Goal: Task Accomplishment & Management: Manage account settings

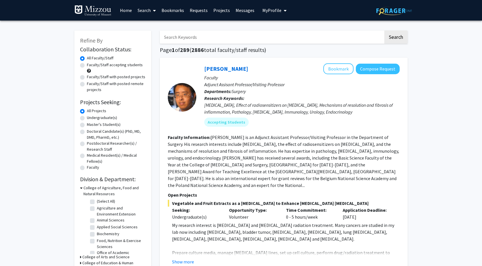
click at [177, 36] on input "Search Keywords" at bounding box center [272, 36] width 224 height 13
click at [396, 47] on h1 "Page 1 of 289 ( 2886 total faculty/staff results)" at bounding box center [284, 49] width 248 height 7
click at [274, 12] on span "My Profile" at bounding box center [271, 10] width 19 height 6
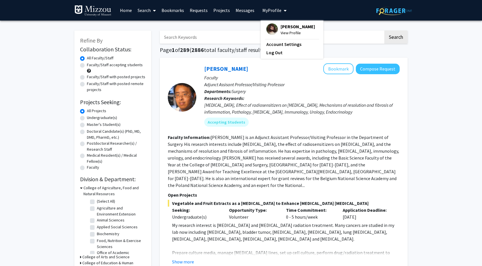
click at [274, 12] on span "My Profile" at bounding box center [271, 10] width 19 height 6
click at [100, 118] on label "Undergraduate(s)" at bounding box center [102, 118] width 30 height 6
click at [91, 118] on input "Undergraduate(s)" at bounding box center [89, 117] width 4 height 4
radio input "true"
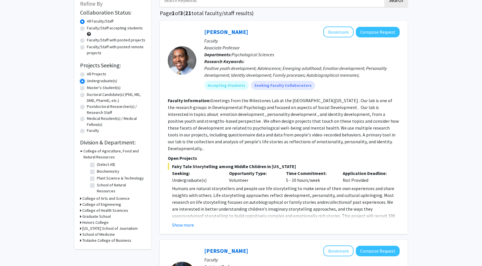
scroll to position [45, 0]
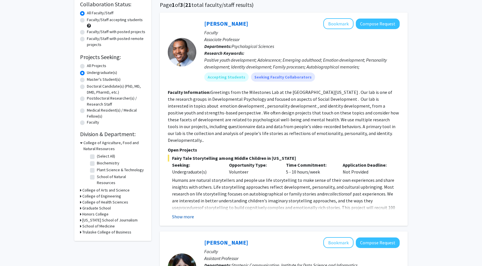
click at [182, 213] on button "Show more" at bounding box center [183, 216] width 22 height 7
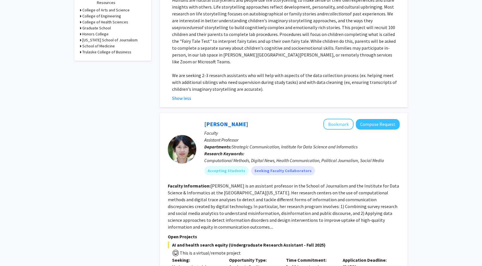
scroll to position [0, 0]
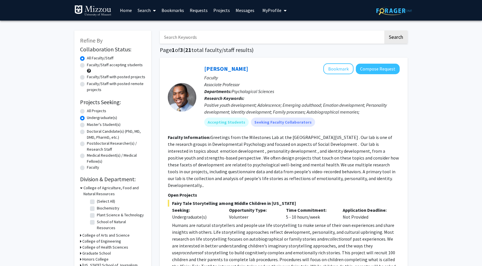
click at [271, 19] on button "My Profile" at bounding box center [275, 10] width 28 height 21
click at [273, 44] on link "Account Settings" at bounding box center [291, 44] width 51 height 7
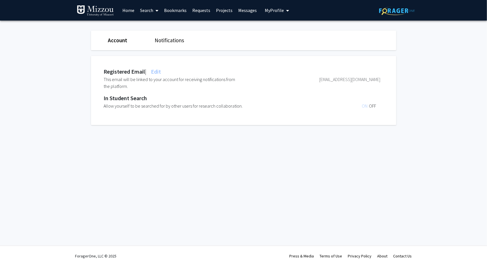
click at [280, 12] on span "My Profile" at bounding box center [274, 10] width 19 height 6
click at [285, 25] on span "[PERSON_NAME]" at bounding box center [300, 26] width 34 height 6
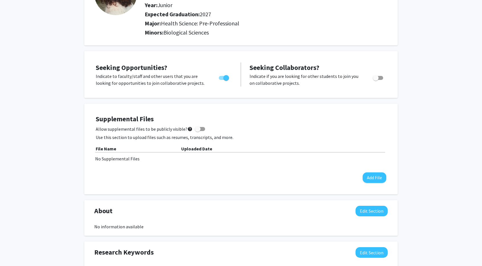
scroll to position [62, 0]
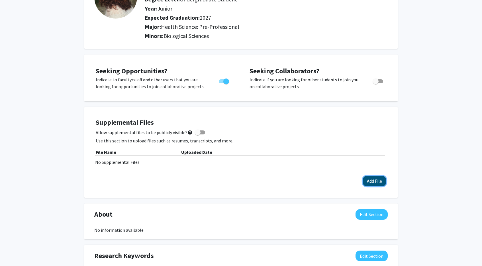
click at [374, 181] on button "Add File" at bounding box center [375, 181] width 24 height 11
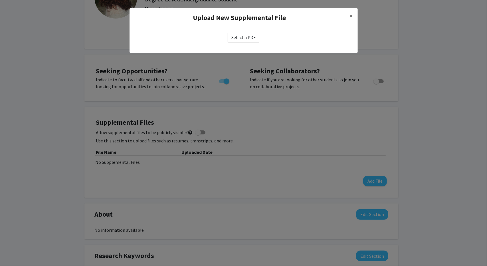
click at [241, 35] on label "Select a PDF" at bounding box center [243, 37] width 32 height 11
click at [0, 0] on input "Select a PDF" at bounding box center [0, 0] width 0 height 0
click at [237, 38] on label "Select a PDF" at bounding box center [243, 37] width 32 height 11
click at [0, 0] on input "Select a PDF" at bounding box center [0, 0] width 0 height 0
click at [250, 40] on label "Select a PDF" at bounding box center [243, 37] width 32 height 11
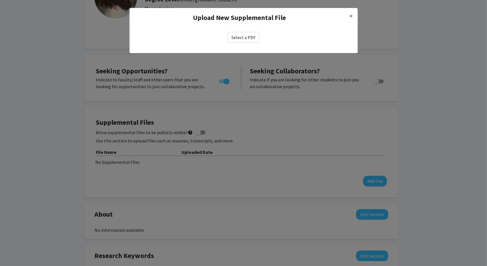
click at [0, 0] on input "Select a PDF" at bounding box center [0, 0] width 0 height 0
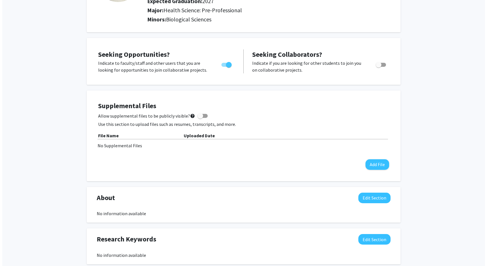
scroll to position [81, 0]
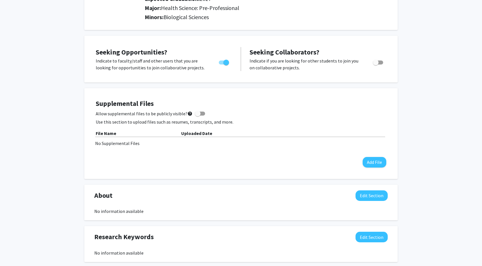
click at [196, 114] on span at bounding box center [198, 114] width 6 height 6
click at [198, 115] on input "Allow supplemental files to be publicly visible? help" at bounding box center [198, 115] width 0 height 0
checkbox input "true"
click at [378, 160] on button "Add File" at bounding box center [375, 162] width 24 height 11
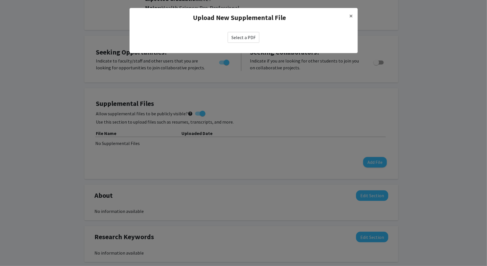
click at [247, 38] on label "Select a PDF" at bounding box center [243, 37] width 32 height 11
click at [0, 0] on input "Select a PDF" at bounding box center [0, 0] width 0 height 0
select select "custom"
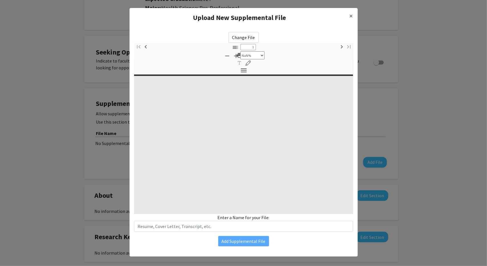
type input "0"
select select "custom"
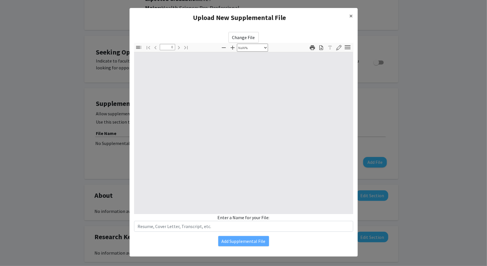
type input "1"
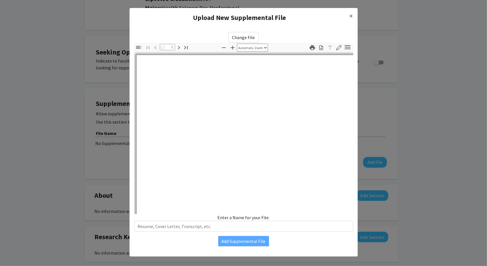
select select "auto"
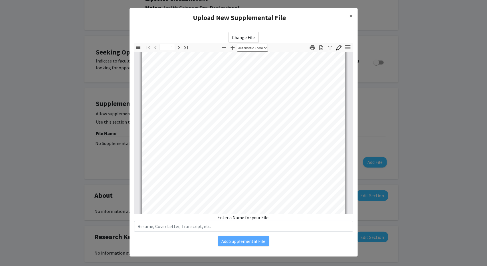
scroll to position [0, 0]
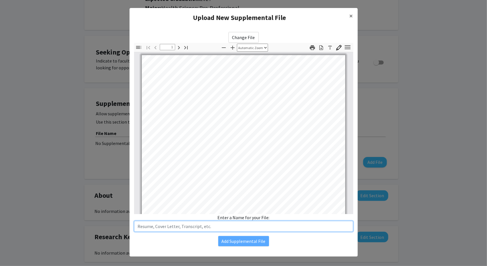
click at [196, 225] on input "text" at bounding box center [243, 226] width 219 height 11
type input "M"
type input "Resume"
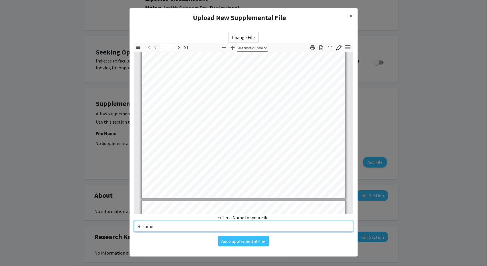
type input "2"
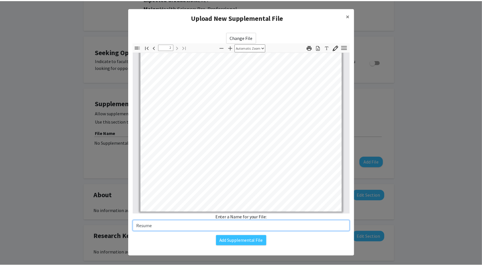
scroll to position [4, 0]
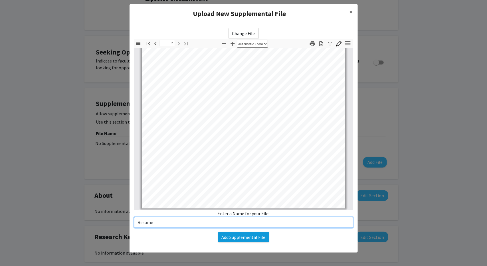
type input "Resume"
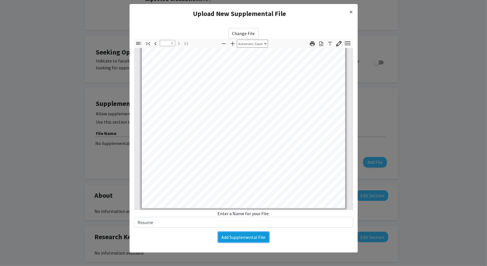
click at [236, 238] on button "Add Supplemental File" at bounding box center [243, 237] width 51 height 10
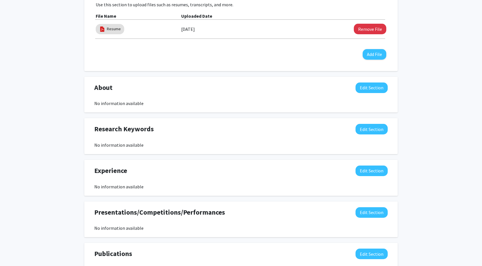
scroll to position [198, 0]
click at [384, 86] on button "Edit Section" at bounding box center [372, 87] width 32 height 11
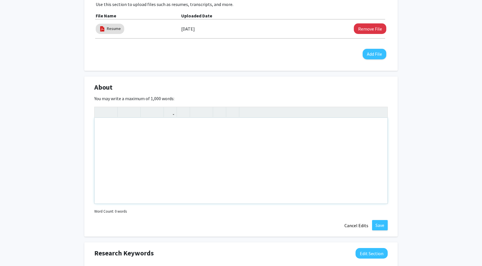
click at [231, 139] on div "Note to users with screen readers: Please deactivate our accessibility plugin f…" at bounding box center [241, 161] width 293 height 86
click at [252, 127] on p "Undergraduate Student at the [GEOGRAPHIC_DATA][US_STATE] | Class of 2027" at bounding box center [241, 126] width 282 height 7
click at [102, 137] on p "Health Sciences Major, Pre-Professional Emphasis | Biological Sciences Minor" at bounding box center [241, 138] width 282 height 7
click at [216, 148] on div "Undergraduate Student at the [GEOGRAPHIC_DATA][US_STATE] | Class of 2027 Health…" at bounding box center [241, 161] width 293 height 86
click at [257, 137] on p "Health Sciences Major, Pre-Professional Emphasis | Biological Sciences Minor" at bounding box center [241, 138] width 282 height 7
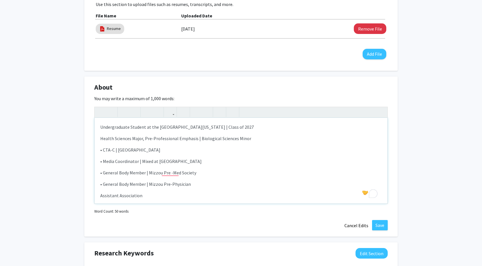
scroll to position [6, 0]
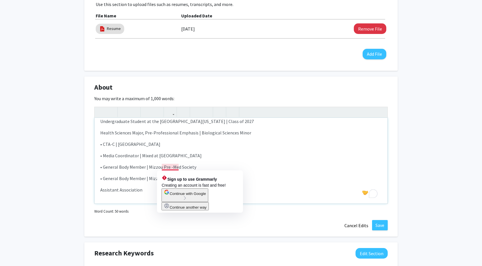
click at [178, 167] on span "• General Body Member | Mizzou Pre -Med Society" at bounding box center [148, 167] width 96 height 6
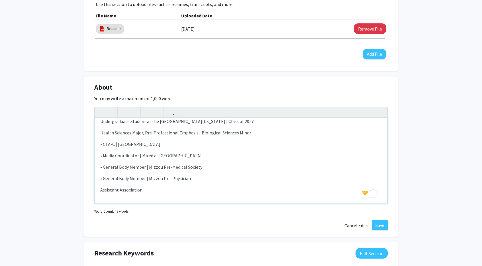
click at [172, 191] on p "Assistant Association" at bounding box center [241, 189] width 282 height 7
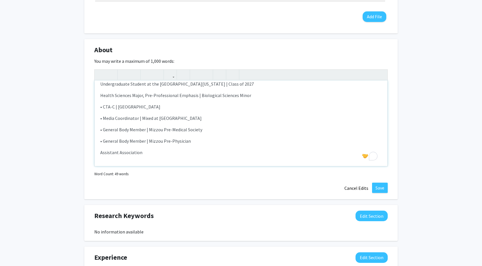
scroll to position [0, 0]
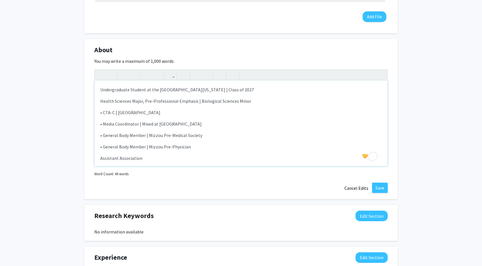
click at [99, 157] on div "Undergraduate Student at the [GEOGRAPHIC_DATA][US_STATE] | Class of 2027 Health…" at bounding box center [241, 123] width 293 height 86
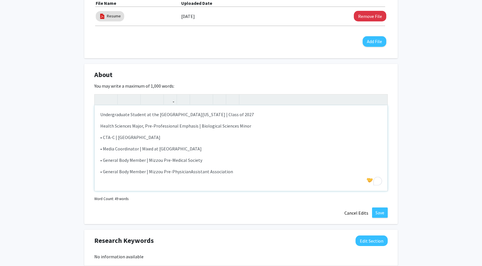
scroll to position [210, 0]
click at [113, 139] on span "• CTA-C | [GEOGRAPHIC_DATA]" at bounding box center [130, 138] width 60 height 6
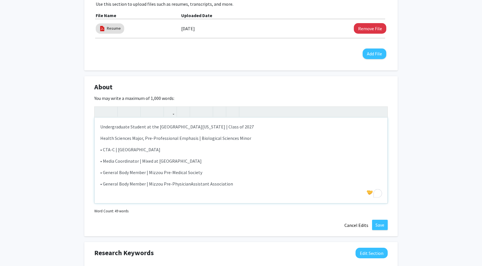
scroll to position [197, 0]
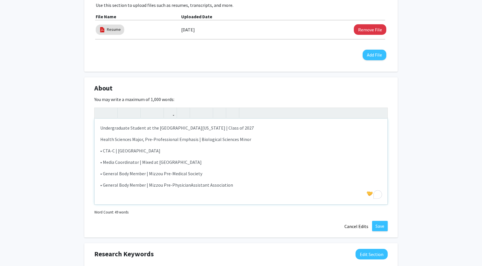
click at [270, 191] on div "Undergraduate Student at the [GEOGRAPHIC_DATA][US_STATE] | Class of 2027 Health…" at bounding box center [241, 162] width 293 height 86
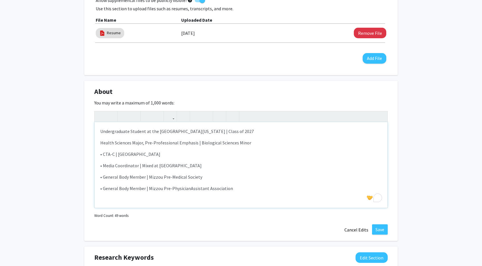
drag, startPoint x: 100, startPoint y: 131, endPoint x: 249, endPoint y: 129, distance: 149.4
click at [249, 129] on div "Undergraduate Student at the [GEOGRAPHIC_DATA][US_STATE] | Class of 2027 Health…" at bounding box center [241, 165] width 293 height 86
click at [125, 115] on icon "button" at bounding box center [124, 115] width 5 height 9
click at [104, 145] on span "Health Sciences Major, Pre-Professional Emphasis | Biological Sciences Minor" at bounding box center [175, 143] width 151 height 6
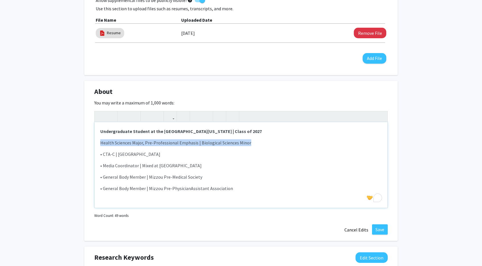
drag, startPoint x: 96, startPoint y: 142, endPoint x: 251, endPoint y: 142, distance: 154.2
click at [251, 142] on div "Undergraduate Student at the [GEOGRAPHIC_DATA][US_STATE] | Class of 2027 Health…" at bounding box center [241, 165] width 293 height 86
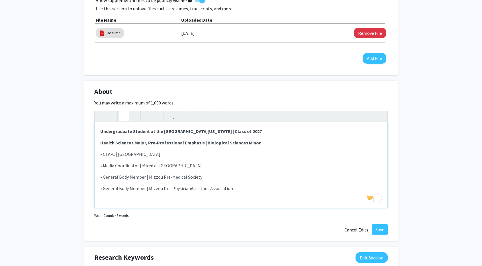
click at [125, 116] on icon "button" at bounding box center [124, 115] width 5 height 9
click at [274, 151] on p "• CTA-C | [GEOGRAPHIC_DATA]" at bounding box center [241, 153] width 282 height 7
click at [263, 139] on p "Health Sciences Major, Pre-Professional Emphasis | Biological Sciences Minor" at bounding box center [241, 142] width 282 height 7
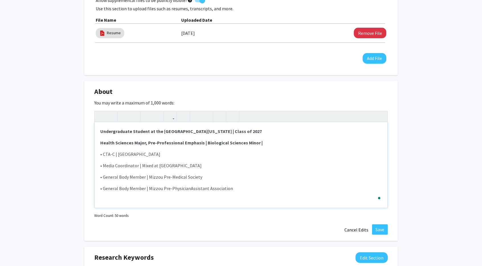
click at [263, 139] on p "Health Sciences Major, Pre-Professional Emphasis | Biological Sciences Minor |" at bounding box center [241, 142] width 282 height 7
type textarea "<p><strong>Undergraduate Student at the [GEOGRAPHIC_DATA][US_STATE] | Class of …"
click at [280, 220] on div "About Edit Section You may write a maximum of 1,000 words: <p><strong>Undergrad…" at bounding box center [241, 161] width 314 height 160
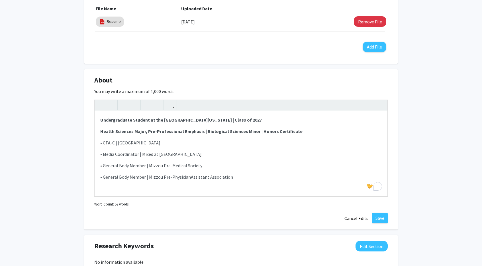
scroll to position [213, 0]
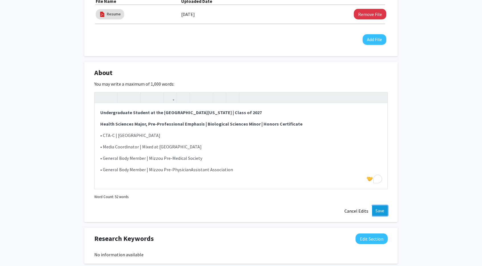
click at [377, 211] on button "Save" at bounding box center [380, 210] width 16 height 10
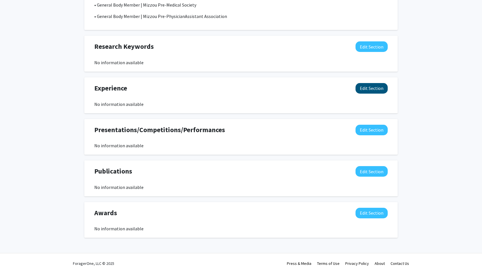
scroll to position [349, 0]
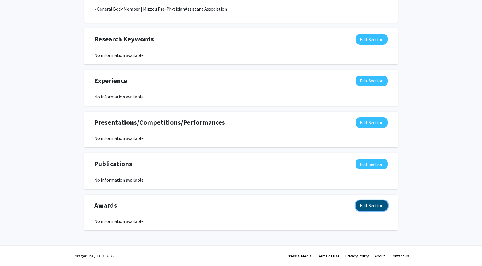
click at [368, 204] on button "Edit Section" at bounding box center [372, 205] width 32 height 11
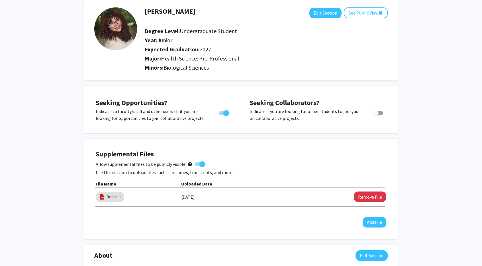
scroll to position [0, 0]
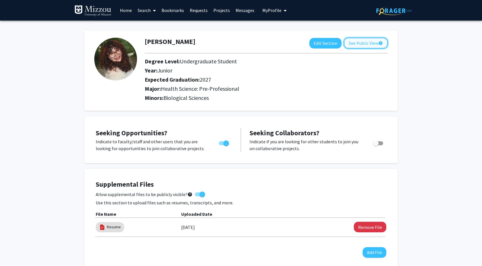
click at [361, 41] on button "See Public View help" at bounding box center [366, 43] width 44 height 11
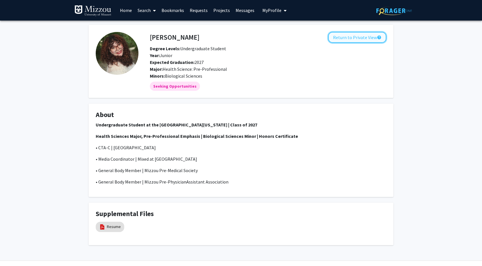
click at [360, 39] on button "Return to Private View help" at bounding box center [357, 37] width 58 height 11
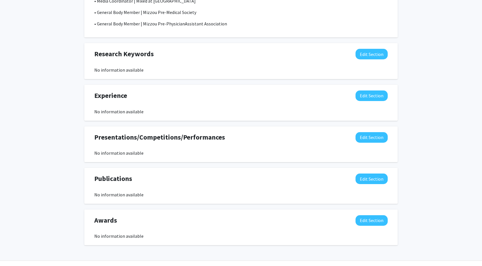
scroll to position [349, 0]
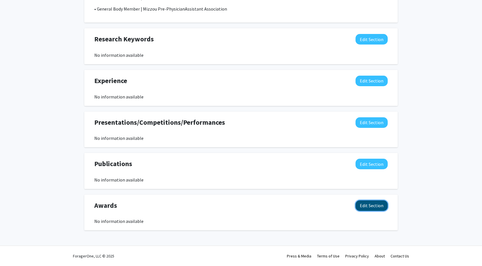
click at [368, 204] on button "Edit Section" at bounding box center [372, 205] width 32 height 11
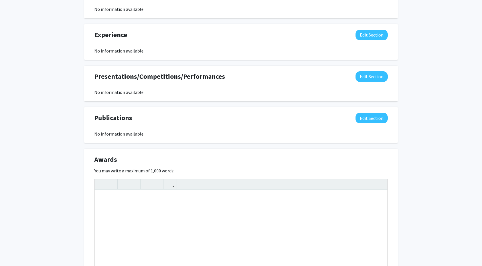
scroll to position [396, 0]
click at [198, 197] on div "To enrich screen reader interactions, please activate Accessibility in Grammarl…" at bounding box center [241, 232] width 293 height 86
paste div "To enrich screen reader interactions, please activate Accessibility in Grammarl…"
type textarea "<p>[PERSON_NAME] Scholarship</p>"
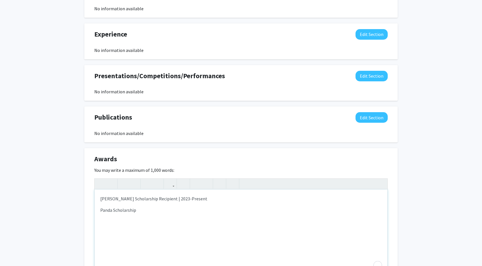
click at [101, 211] on p "Panda Scholarship" at bounding box center [241, 209] width 282 height 7
click at [158, 211] on p "Mizzou Panda Scholarship" at bounding box center [241, 209] width 282 height 7
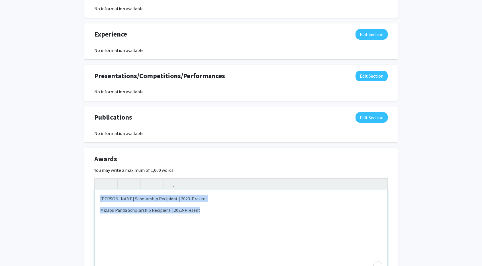
drag, startPoint x: 223, startPoint y: 218, endPoint x: 18, endPoint y: 186, distance: 208.3
type textarea "<p><strong>[PERSON_NAME] Scholarship Recipient | 2023-Present</strong></p><p><s…"
click at [127, 184] on button "button" at bounding box center [124, 183] width 10 height 10
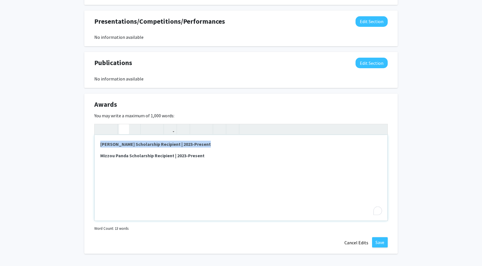
scroll to position [473, 0]
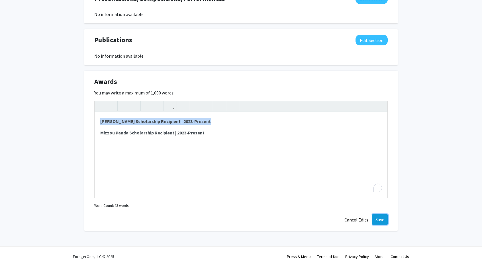
click at [385, 217] on button "Save" at bounding box center [380, 219] width 16 height 10
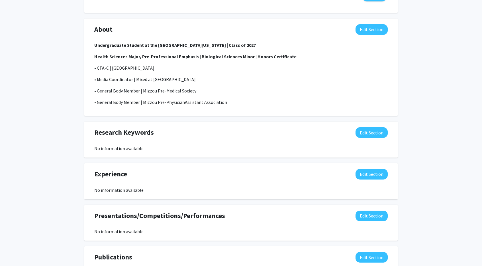
scroll to position [256, 0]
click at [371, 132] on button "Edit Section" at bounding box center [372, 132] width 32 height 11
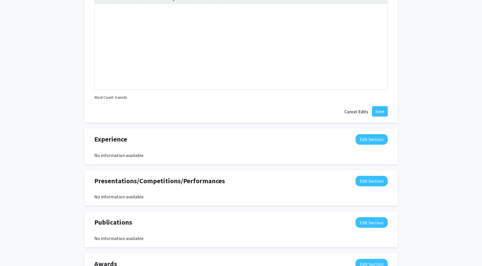
scroll to position [415, 0]
click at [375, 141] on button "Edit Section" at bounding box center [372, 139] width 32 height 11
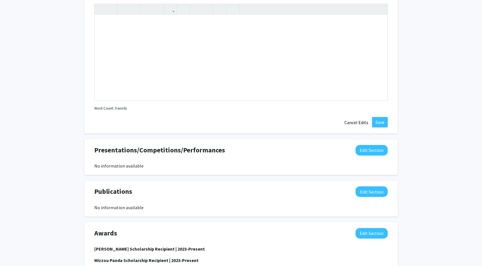
scroll to position [570, 0]
click at [371, 153] on button "Edit Section" at bounding box center [372, 149] width 32 height 11
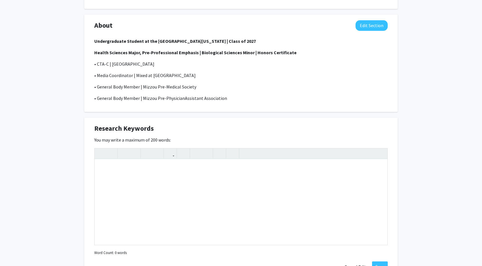
scroll to position [0, 0]
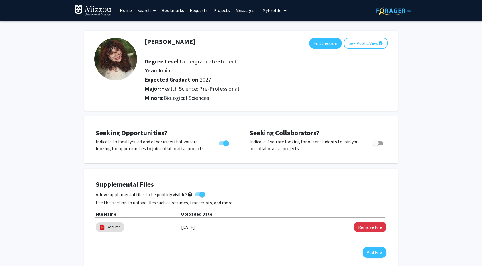
click at [127, 58] on img at bounding box center [115, 59] width 43 height 43
click at [356, 42] on button "See Public View help" at bounding box center [366, 43] width 44 height 11
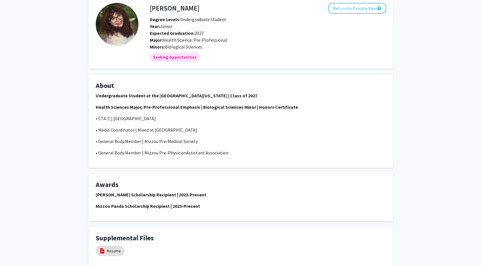
scroll to position [29, 0]
click at [275, 170] on div "[PERSON_NAME] Return to Private View help Degree Levels: Undergraduate Student …" at bounding box center [241, 131] width 314 height 273
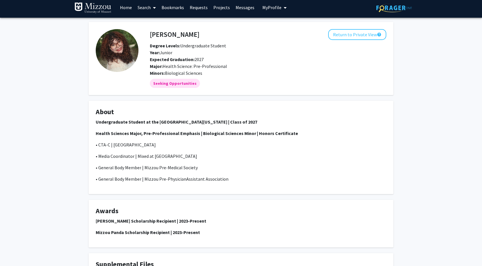
scroll to position [0, 0]
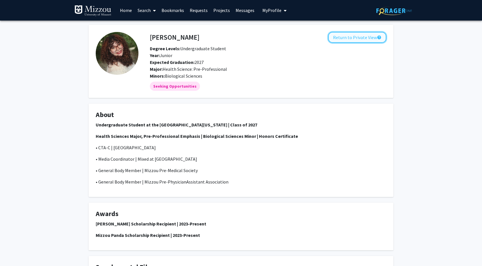
click at [352, 36] on button "Return to Private View help" at bounding box center [357, 37] width 58 height 11
